Goal: Find specific page/section: Find specific page/section

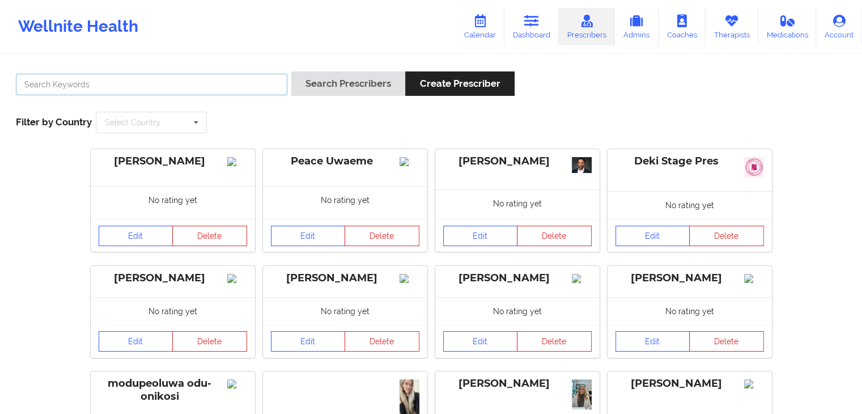
click at [199, 78] on input "text" at bounding box center [151, 85] width 271 height 22
type input "[PERSON_NAME]"
click at [291, 71] on button "Search Prescribers" at bounding box center [348, 83] width 114 height 24
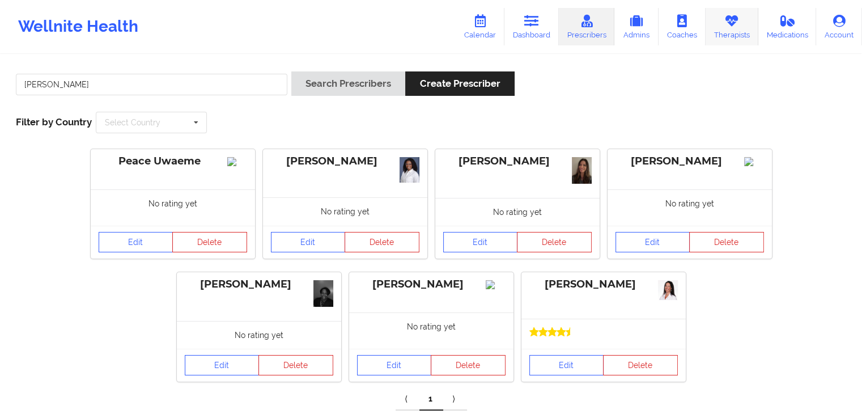
click at [732, 29] on link "Therapists" at bounding box center [731, 26] width 53 height 37
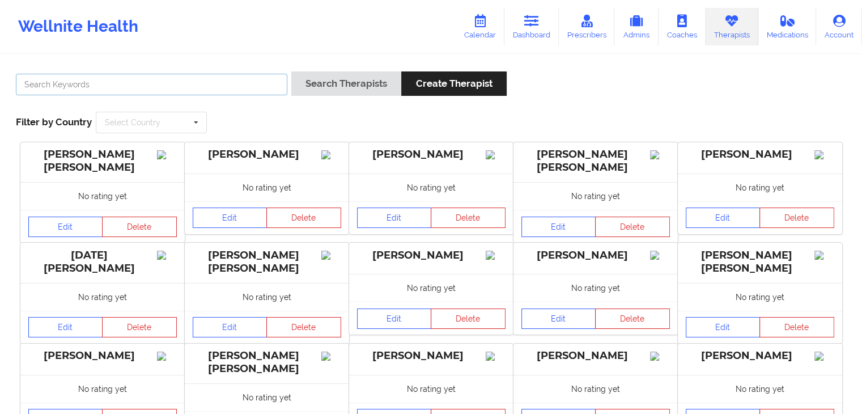
click at [242, 93] on input "text" at bounding box center [151, 85] width 271 height 22
click at [291, 71] on button "Search Therapists" at bounding box center [346, 83] width 110 height 24
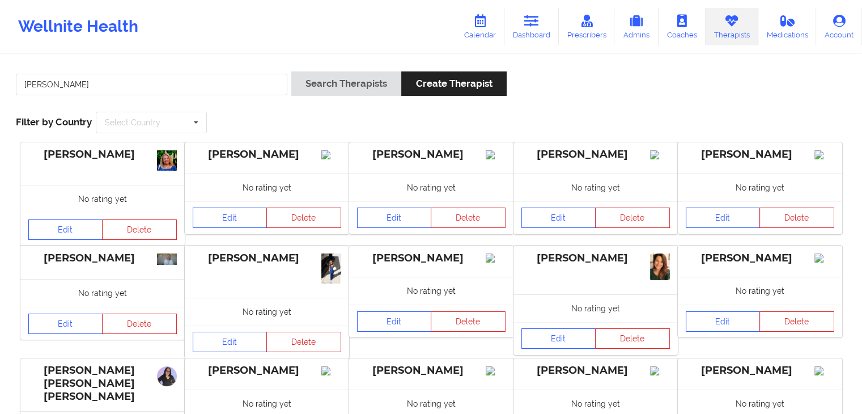
click at [540, 195] on div "No rating yet" at bounding box center [595, 187] width 164 height 28
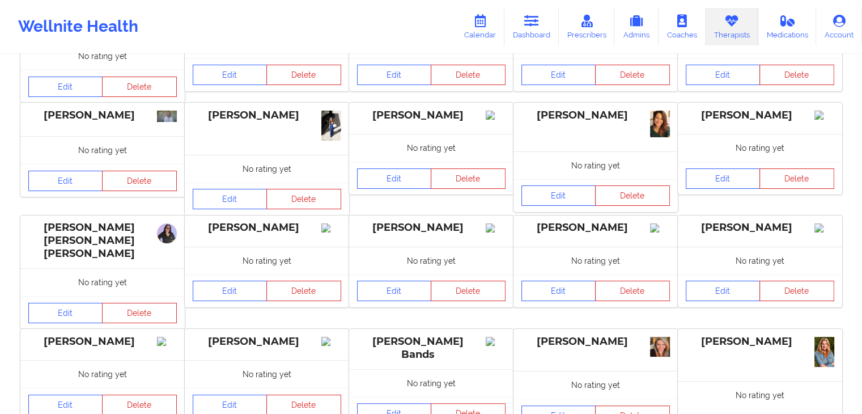
scroll to position [235, 0]
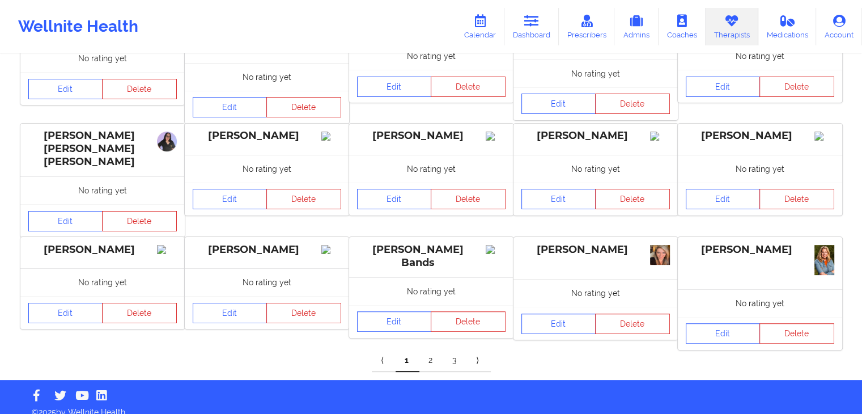
click at [428, 349] on link "2" at bounding box center [431, 360] width 24 height 23
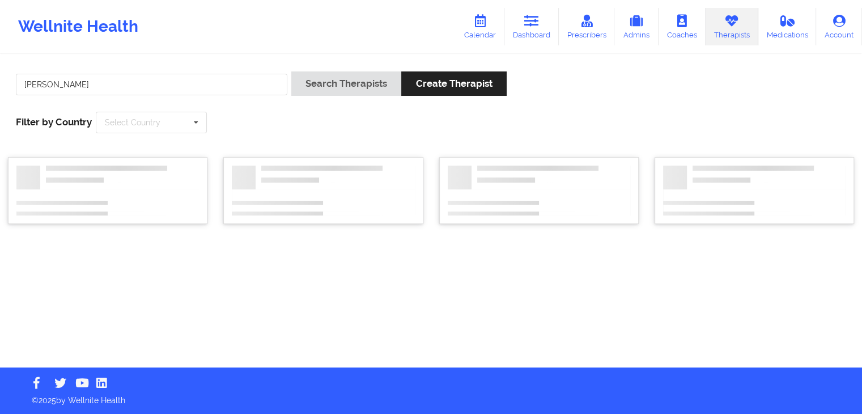
scroll to position [0, 0]
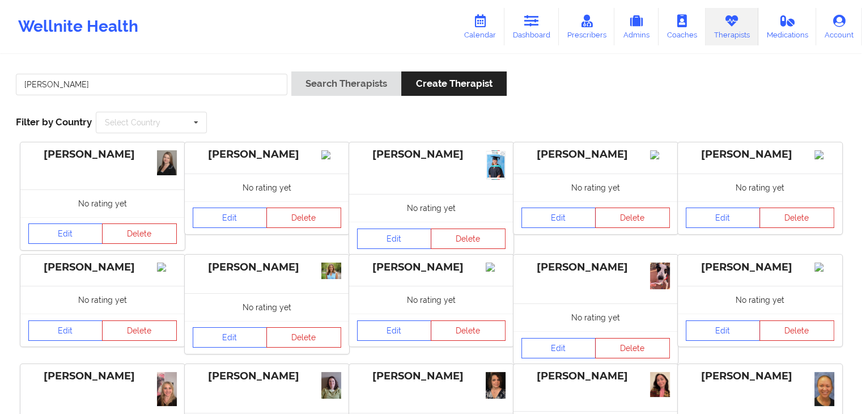
click at [420, 121] on div "[PERSON_NAME] Search Therapists Create Therapist Filter by Country Select Count…" at bounding box center [431, 102] width 846 height 78
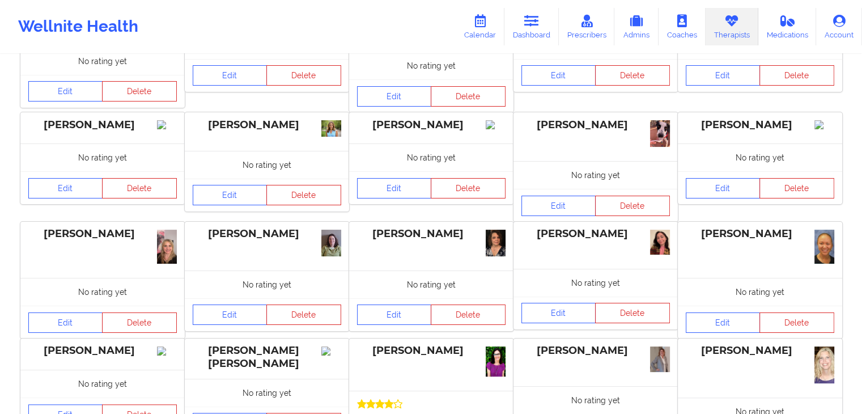
scroll to position [262, 0]
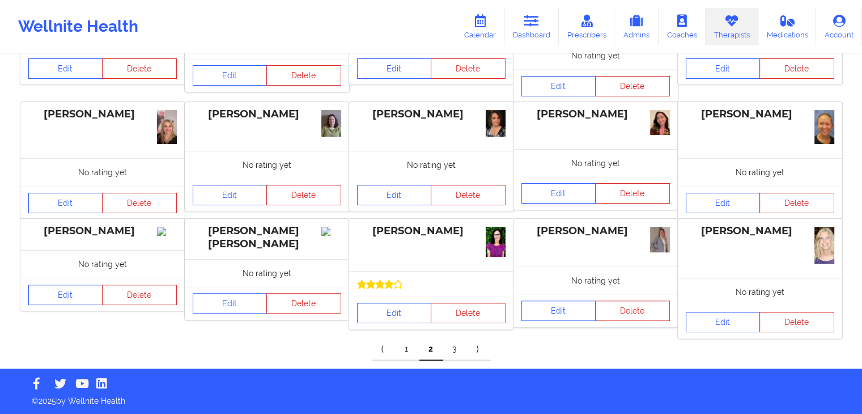
click at [456, 348] on link "3" at bounding box center [455, 349] width 24 height 23
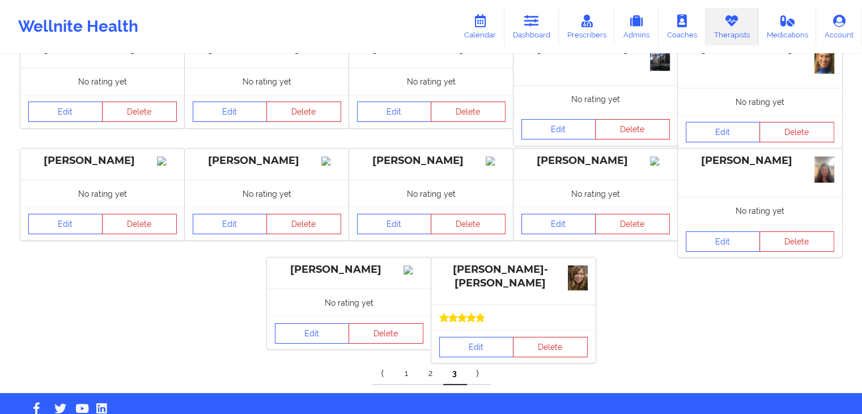
scroll to position [131, 0]
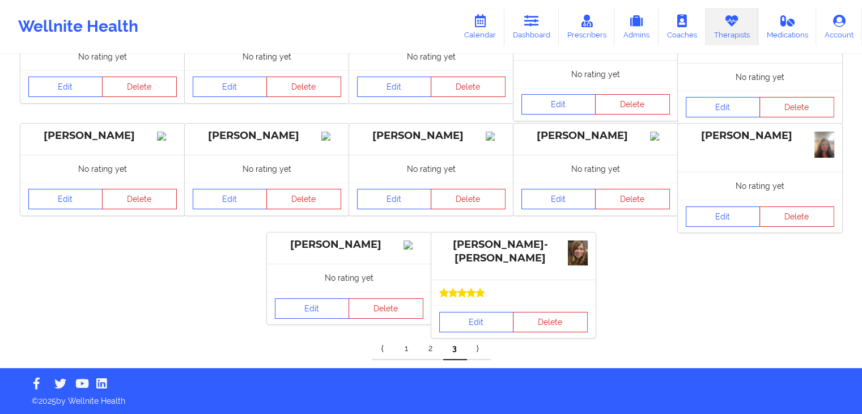
click at [410, 343] on link "1" at bounding box center [407, 348] width 24 height 23
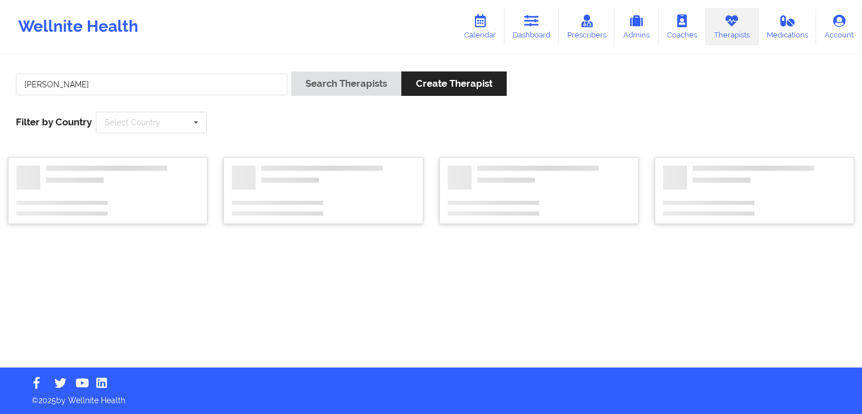
scroll to position [0, 0]
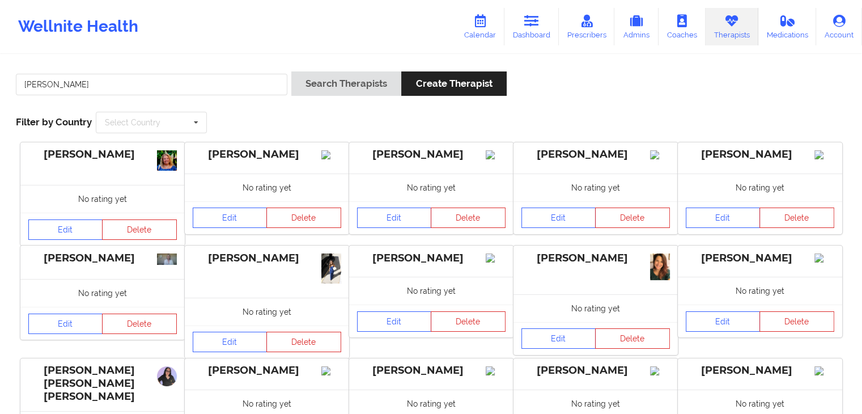
click at [459, 263] on div "[PERSON_NAME]" at bounding box center [431, 258] width 148 height 13
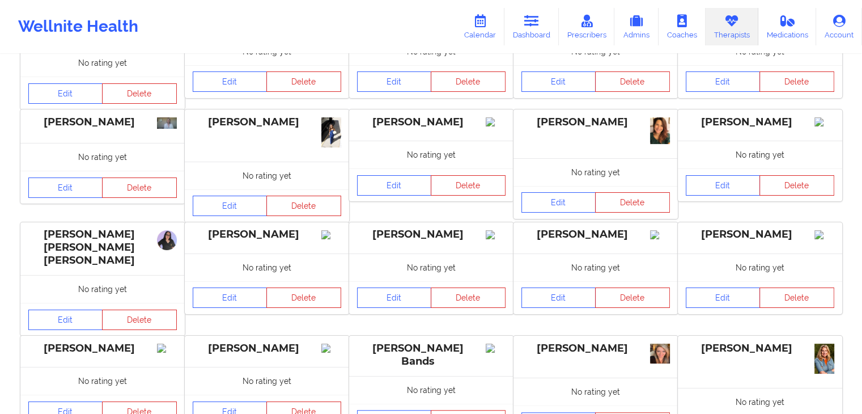
scroll to position [235, 0]
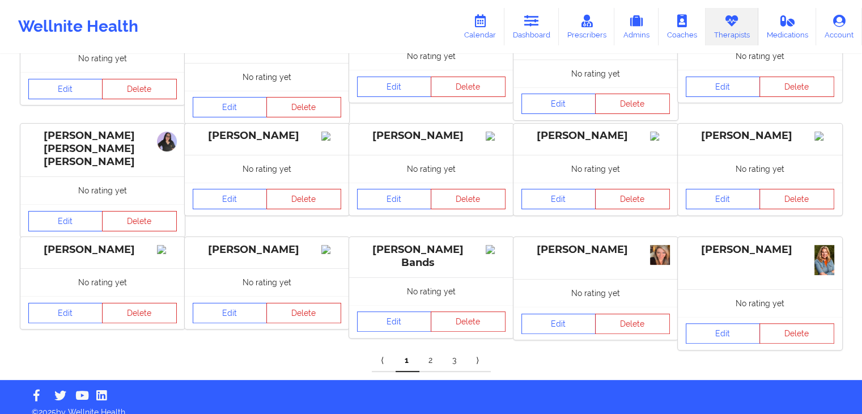
click at [733, 33] on link "Therapists" at bounding box center [731, 26] width 53 height 37
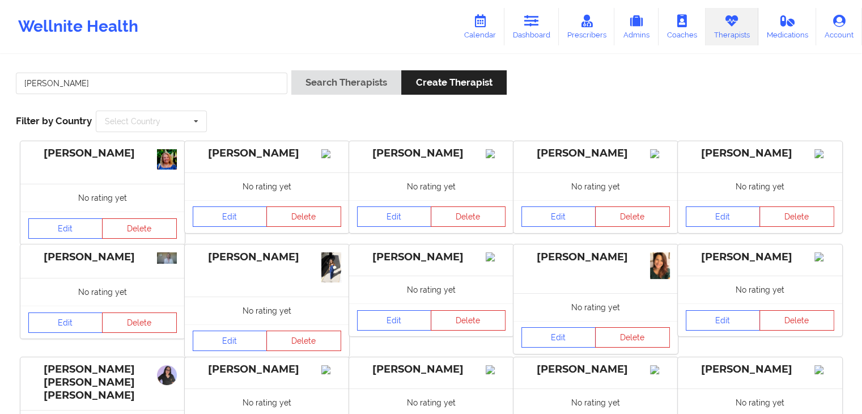
scroll to position [0, 0]
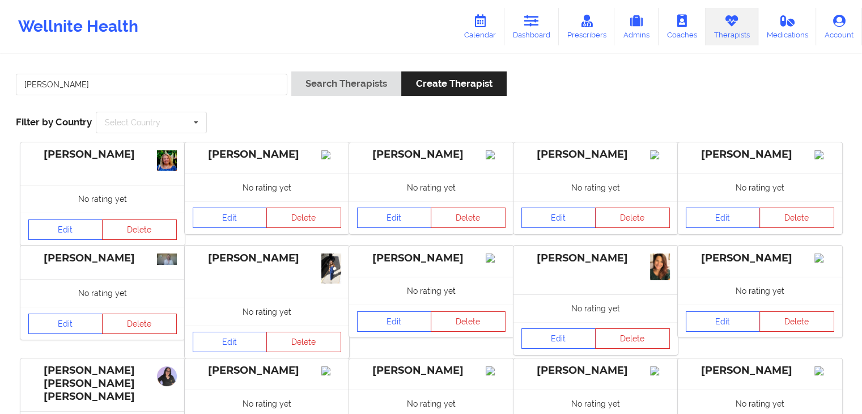
click at [218, 72] on div "[PERSON_NAME]" at bounding box center [151, 87] width 279 height 32
click at [233, 87] on input "[PERSON_NAME]" at bounding box center [151, 85] width 271 height 22
type input "a"
click at [291, 71] on button "Search Therapists" at bounding box center [346, 83] width 110 height 24
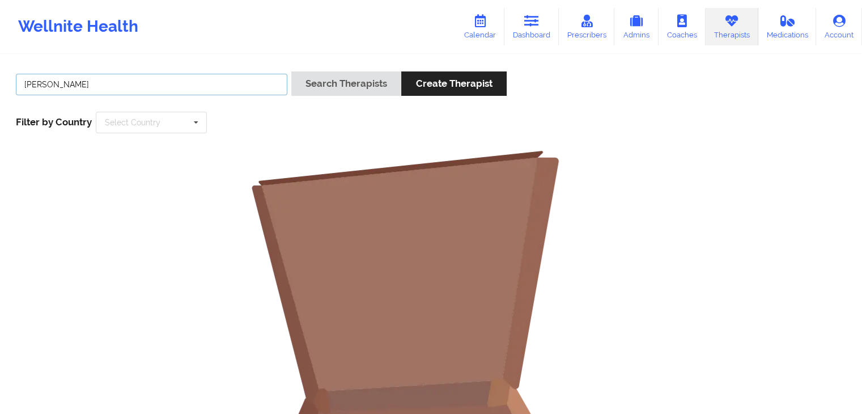
type input "[PERSON_NAME]"
click at [291, 71] on button "Search Therapists" at bounding box center [346, 83] width 110 height 24
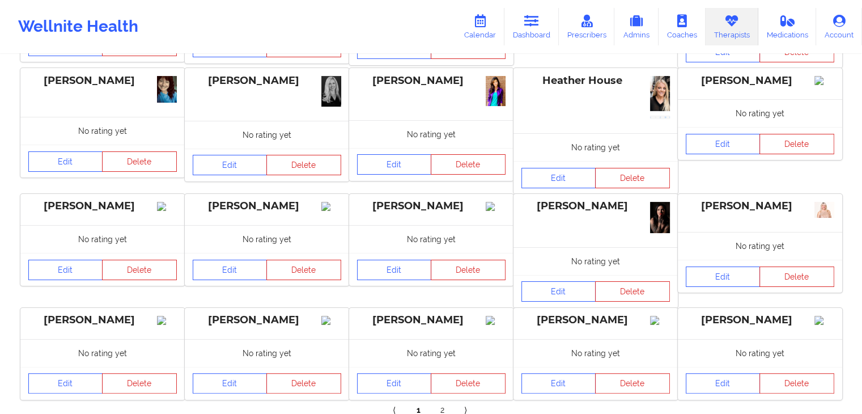
scroll to position [258, 0]
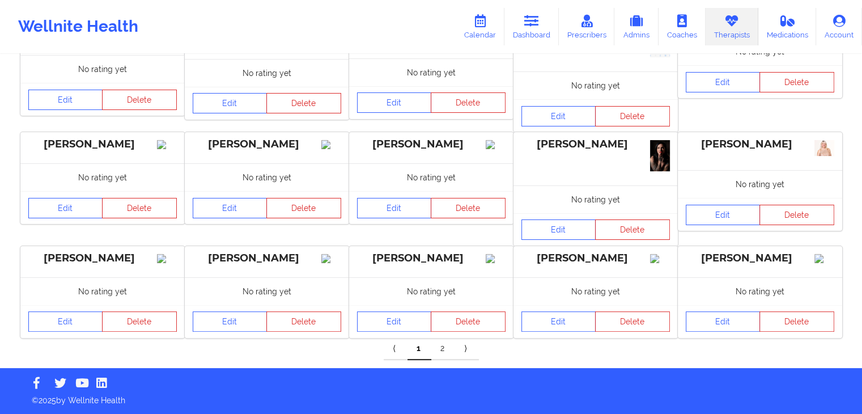
click at [445, 348] on link "2" at bounding box center [443, 348] width 24 height 23
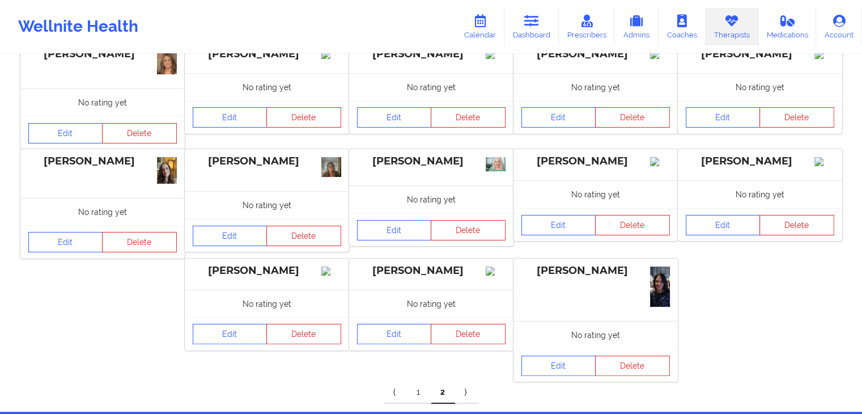
scroll to position [205, 0]
